Goal: Task Accomplishment & Management: Use online tool/utility

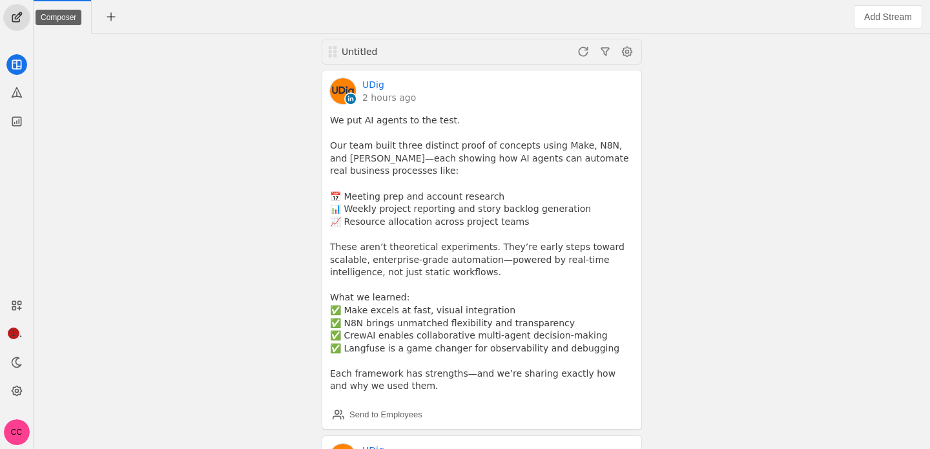
click at [9, 14] on span "undefined" at bounding box center [17, 18] width 26 height 26
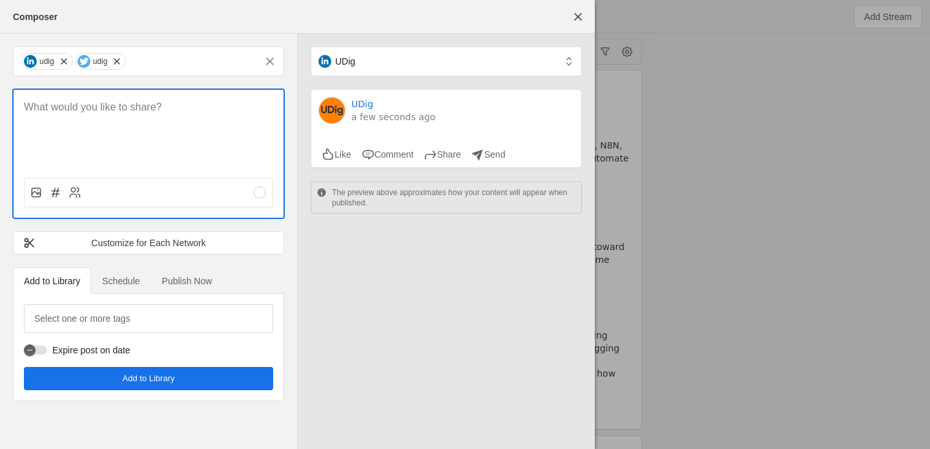
click at [83, 107] on p at bounding box center [148, 107] width 249 height 15
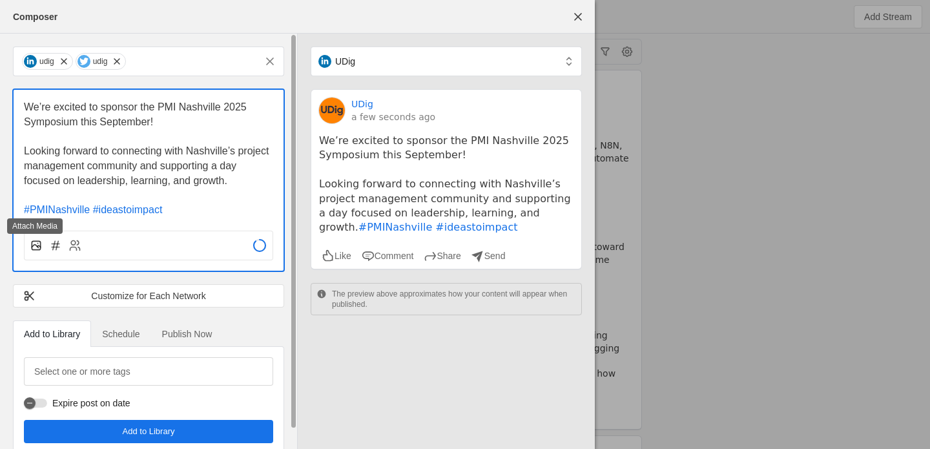
click at [37, 240] on icon at bounding box center [36, 245] width 13 height 13
click at [0, 0] on input "file" at bounding box center [0, 0] width 0 height 0
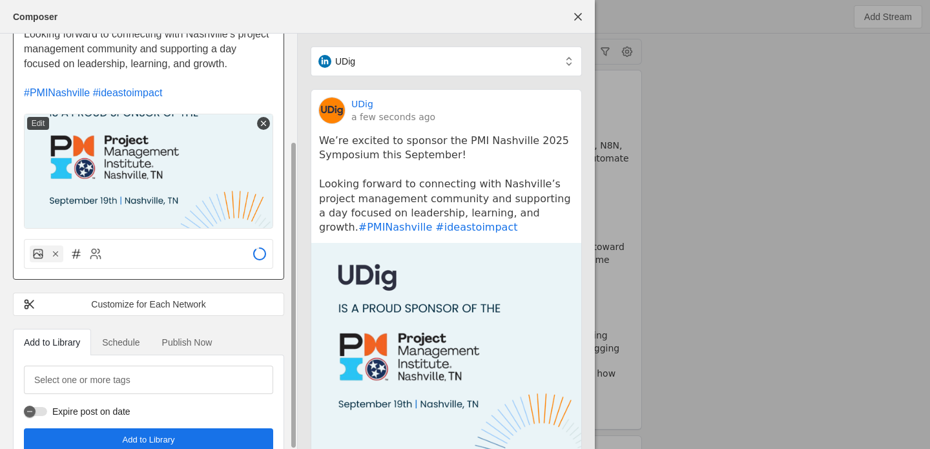
scroll to position [143, 0]
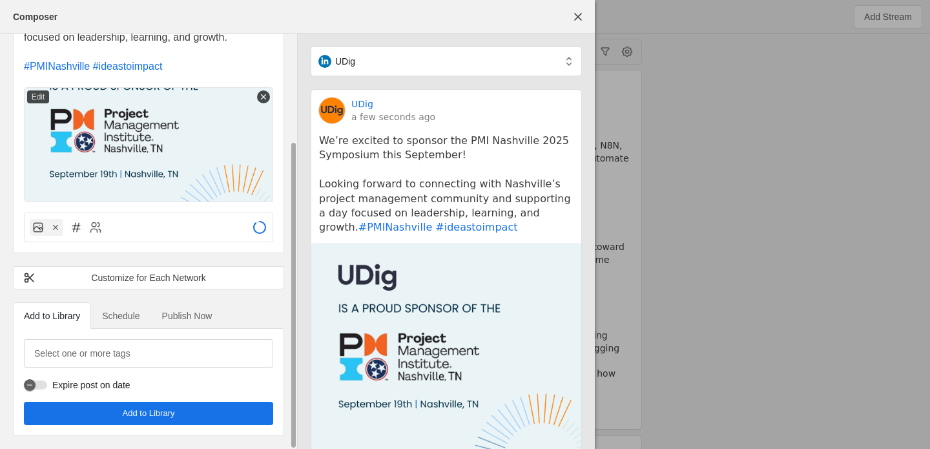
click at [124, 315] on span "Schedule" at bounding box center [120, 315] width 37 height 9
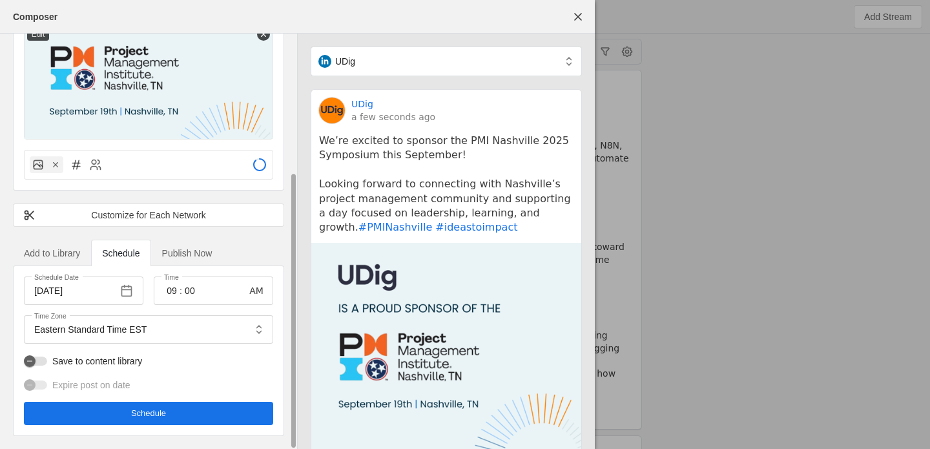
scroll to position [206, 0]
click at [130, 295] on span "button" at bounding box center [126, 290] width 23 height 23
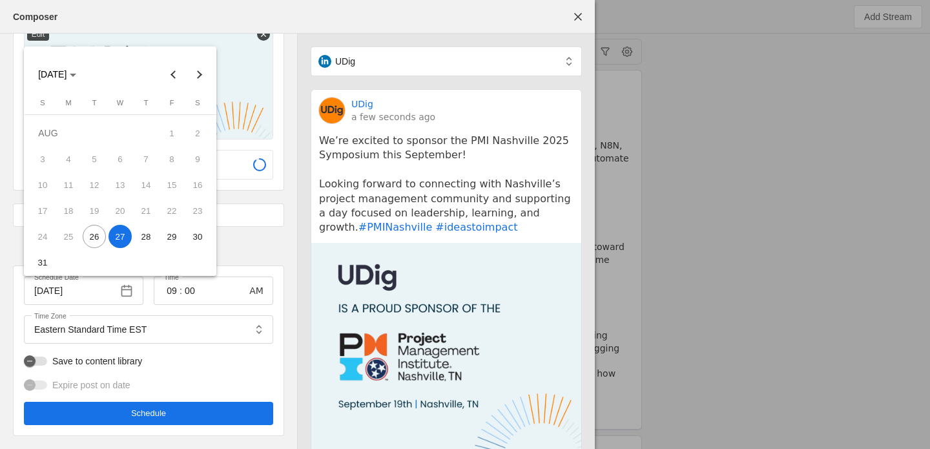
click at [150, 238] on span "28" at bounding box center [145, 236] width 23 height 23
type input "[DATE]"
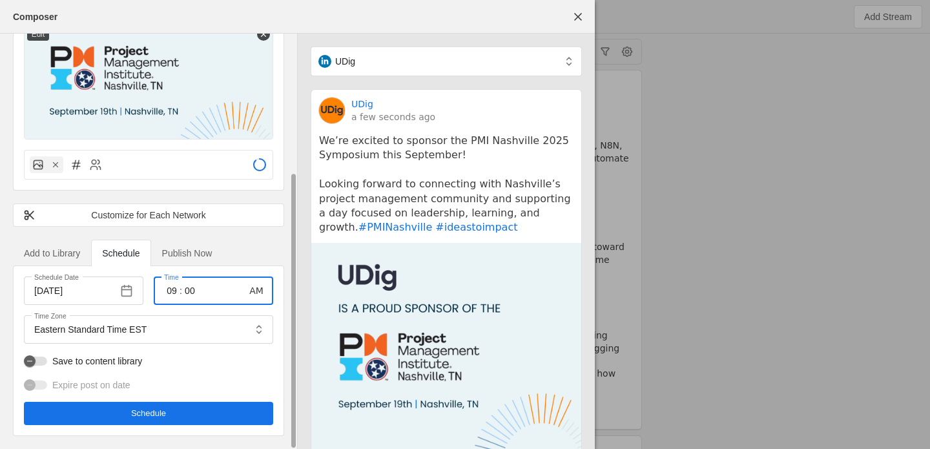
click at [170, 288] on input "09" at bounding box center [172, 291] width 16 height 16
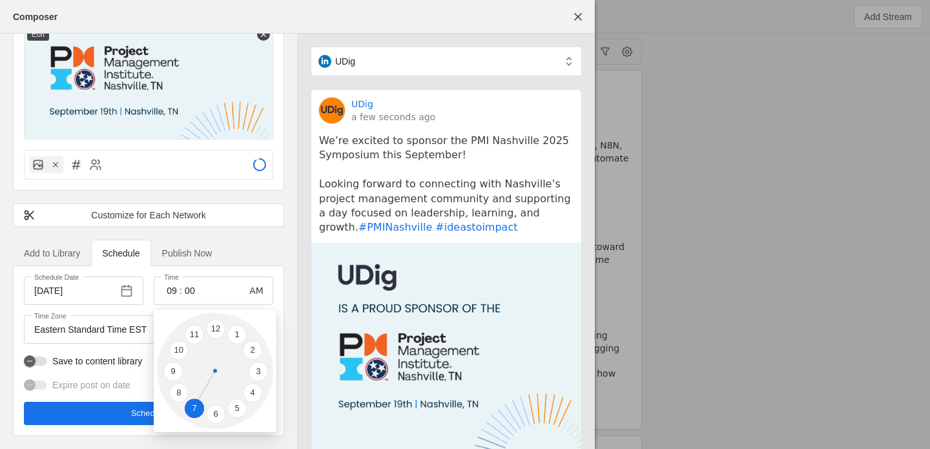
click at [189, 407] on li "7" at bounding box center [194, 407] width 19 height 19
type input "07"
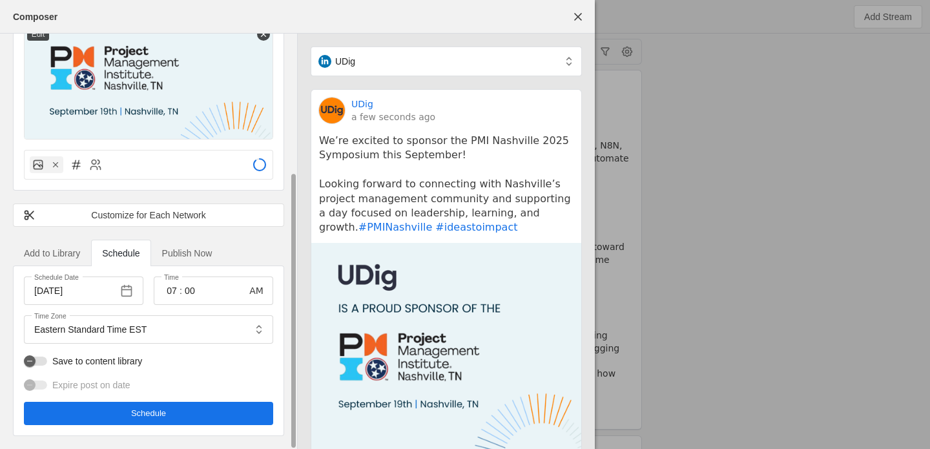
click at [176, 411] on span "undefined" at bounding box center [148, 413] width 249 height 23
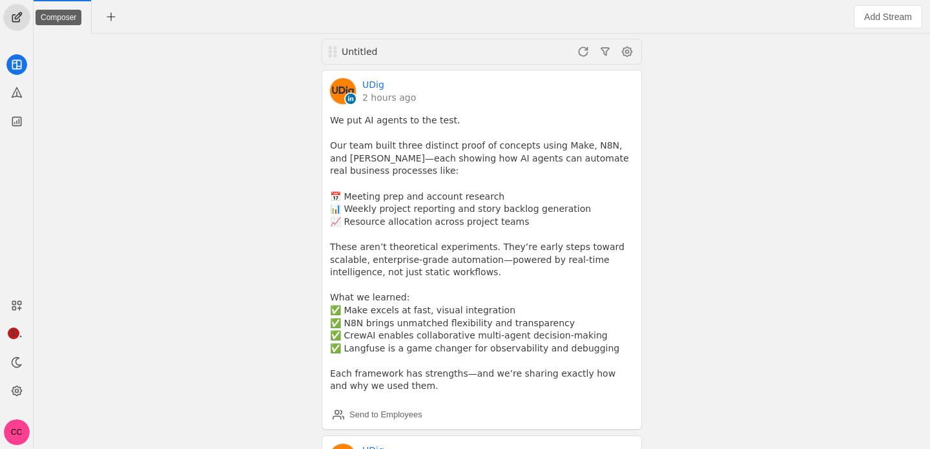
click at [17, 20] on span "undefined" at bounding box center [17, 18] width 26 height 26
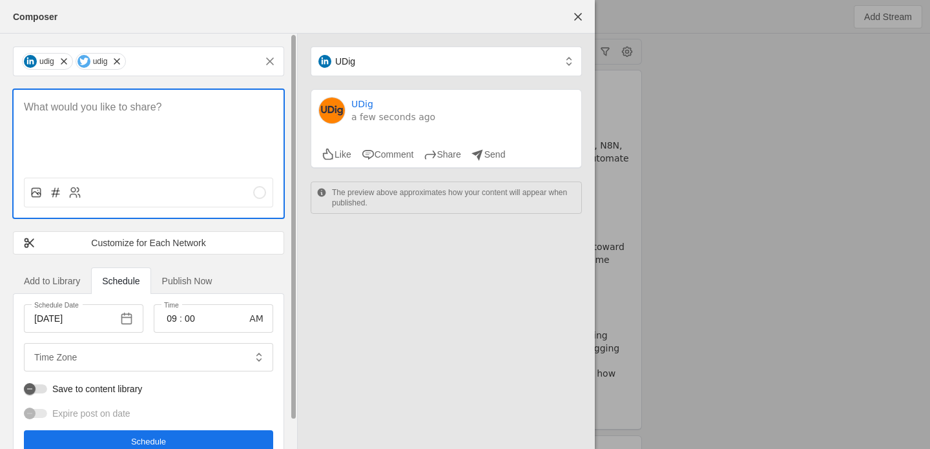
type input "Eastern Standard Time EST"
click at [122, 62] on span "undefined" at bounding box center [116, 61] width 13 height 13
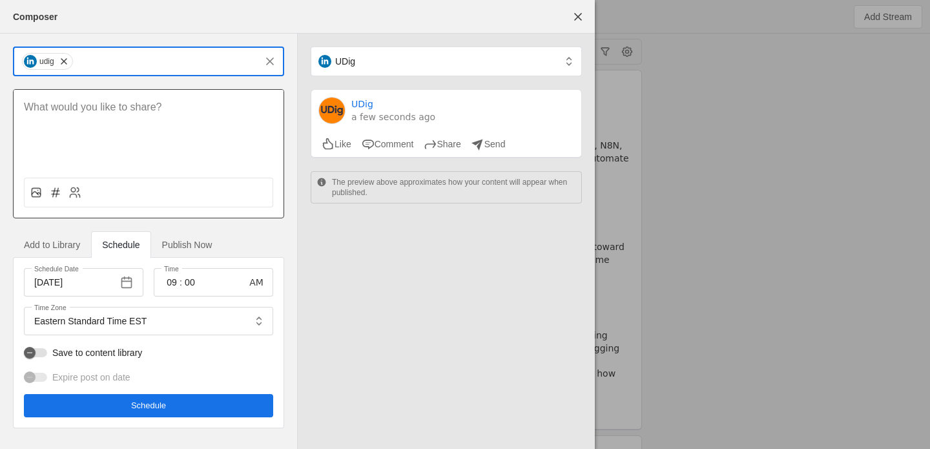
click at [118, 116] on div at bounding box center [149, 129] width 270 height 78
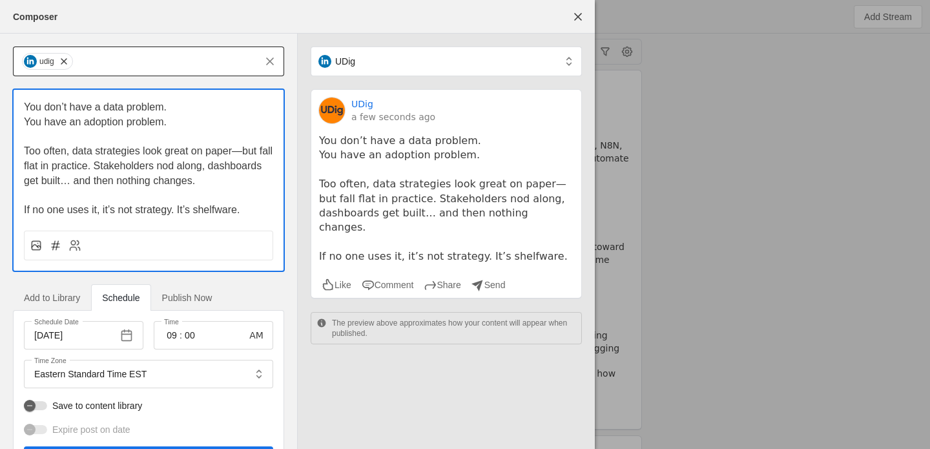
scroll to position [0, 0]
click at [163, 173] on p "Too often, data strategies look great on paper—but fall flat in practice. Stake…" at bounding box center [148, 166] width 249 height 44
click at [185, 171] on span "Too often, data strategies look great on paper—but fall flat in practice. Stake…" at bounding box center [150, 165] width 252 height 40
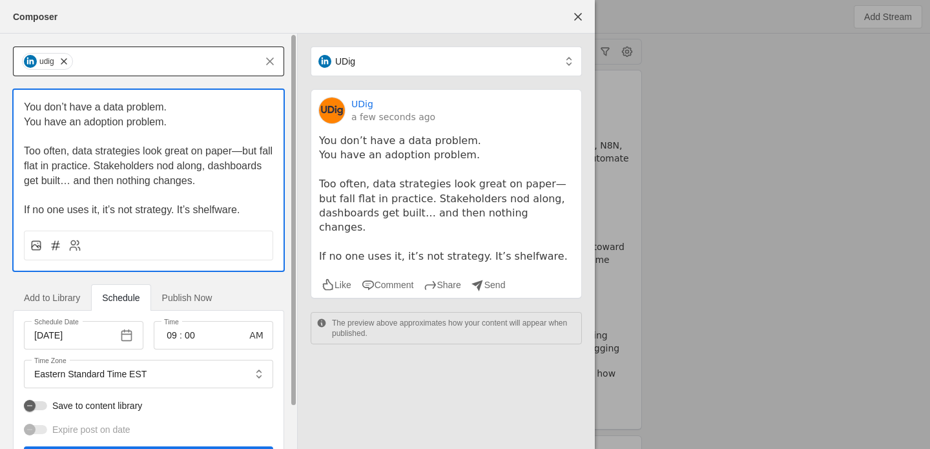
drag, startPoint x: 133, startPoint y: 123, endPoint x: 133, endPoint y: 160, distance: 36.8
click at [133, 160] on div "You don’t have a data problem. You have an adoption problem. Too often, data st…" at bounding box center [148, 159] width 249 height 118
click at [133, 160] on span "Too often, data strategies look great on paper—but fall flat in practice. Stake…" at bounding box center [150, 165] width 252 height 40
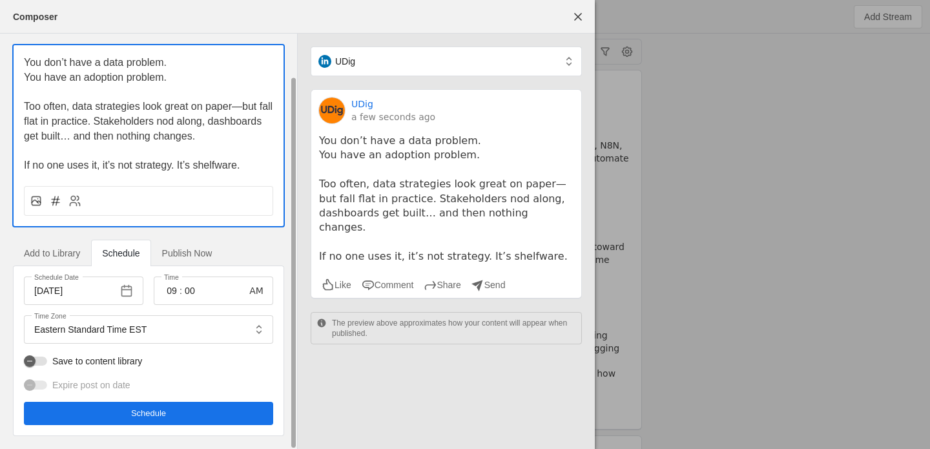
scroll to position [44, 0]
click at [129, 290] on span "button" at bounding box center [126, 291] width 23 height 23
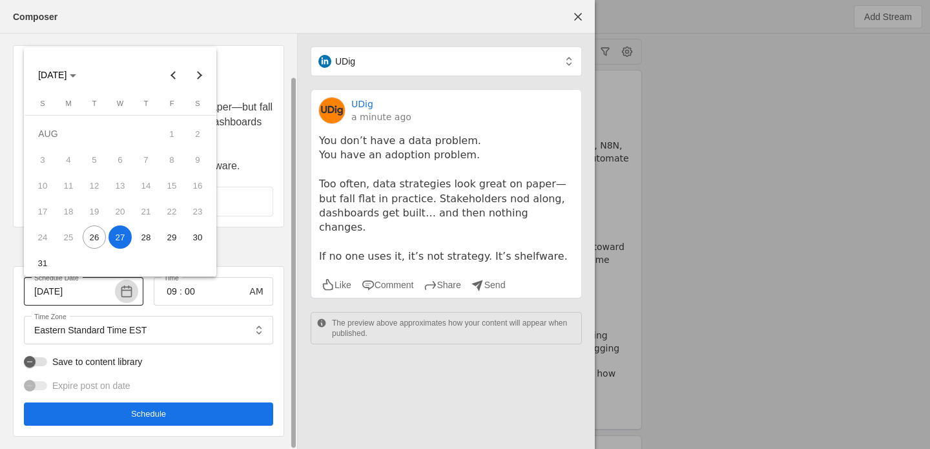
scroll to position [45, 0]
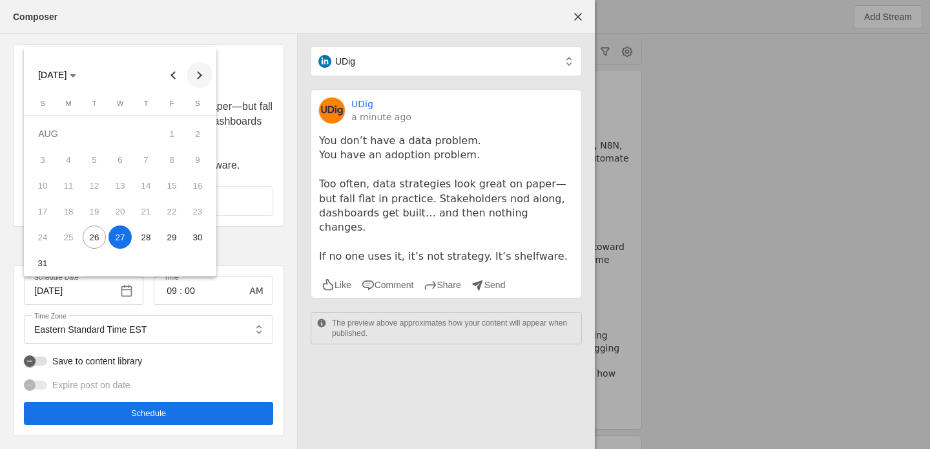
click at [202, 79] on span "Next month" at bounding box center [200, 75] width 26 height 26
click at [93, 164] on span "2" at bounding box center [94, 159] width 23 height 23
type input "[DATE]"
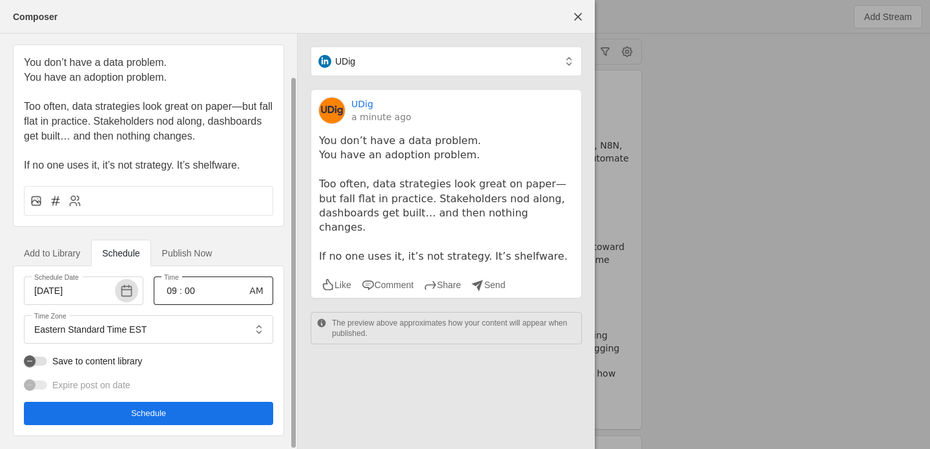
click at [172, 287] on input "09" at bounding box center [172, 291] width 16 height 16
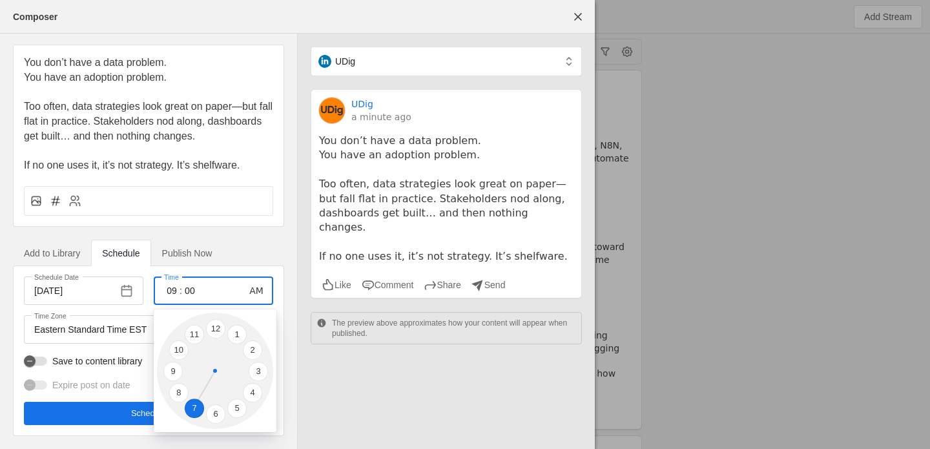
click at [194, 407] on li "7" at bounding box center [194, 407] width 19 height 19
type input "07"
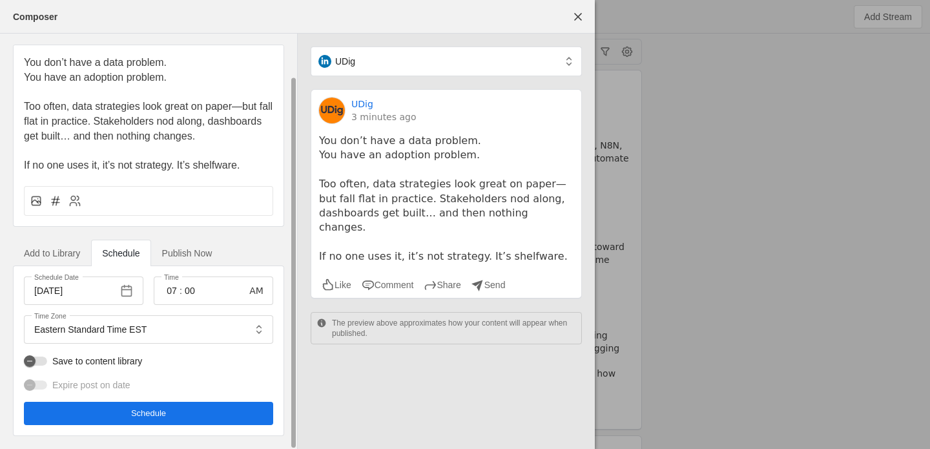
click at [158, 410] on span "Schedule" at bounding box center [148, 413] width 35 height 13
